Goal: Task Accomplishment & Management: Manage account settings

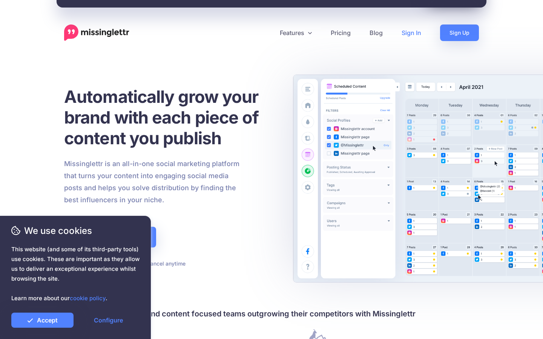
click at [416, 35] on link "Sign In" at bounding box center [411, 32] width 38 height 17
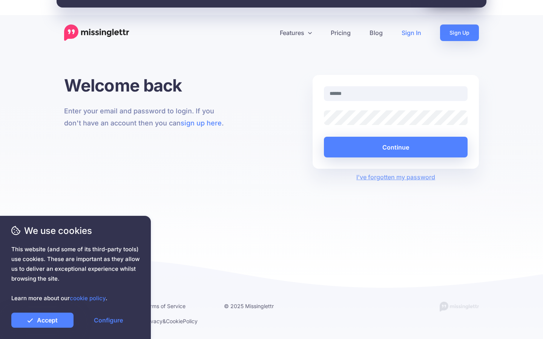
click at [367, 93] on input "text" at bounding box center [396, 93] width 144 height 15
click at [103, 34] on img at bounding box center [96, 32] width 65 height 17
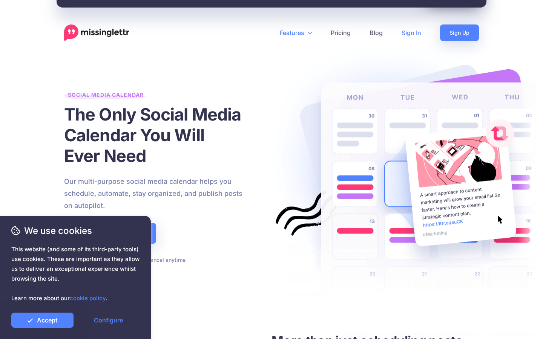
click at [412, 32] on link "Sign In" at bounding box center [411, 32] width 38 height 17
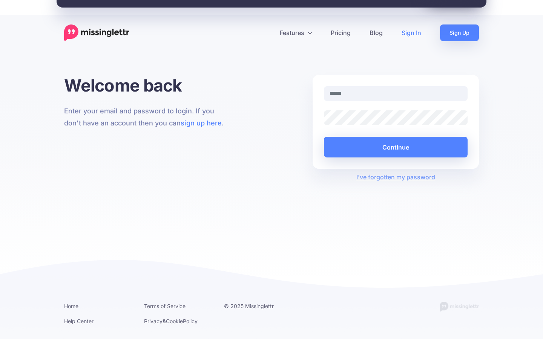
click at [364, 97] on input "text" at bounding box center [396, 93] width 144 height 15
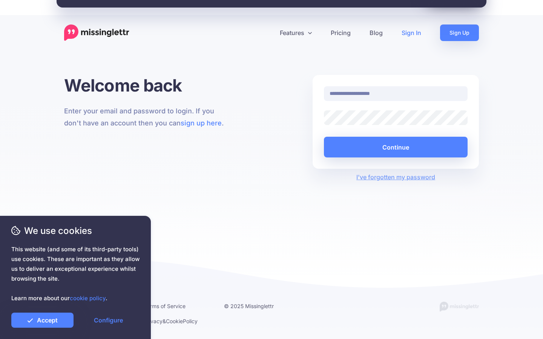
type input "**********"
